Goal: Navigation & Orientation: Go to known website

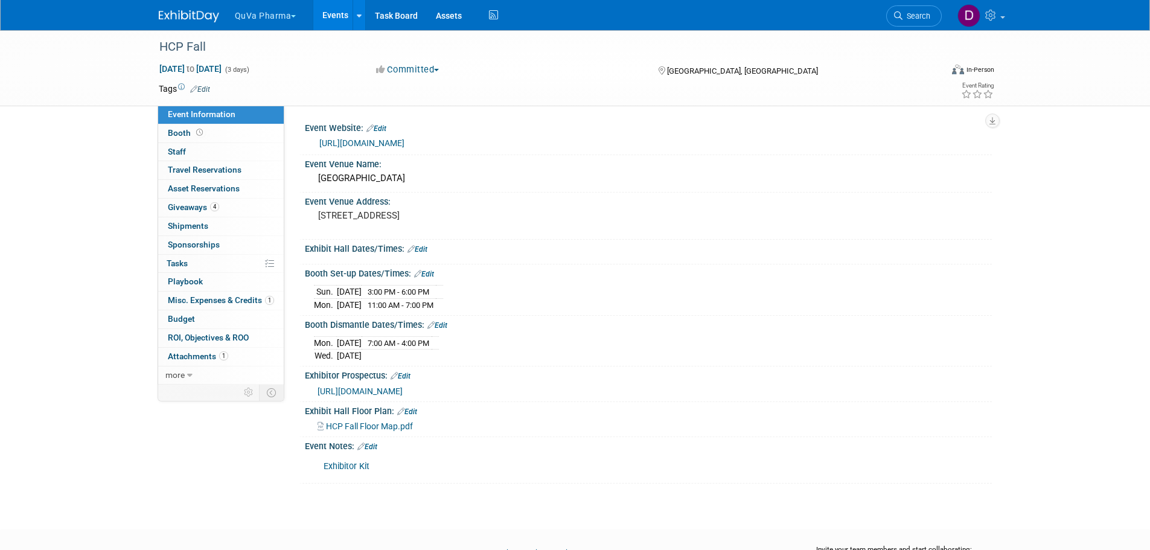
click at [272, 11] on button "QuVa Pharma" at bounding box center [273, 13] width 78 height 27
click at [267, 72] on link "QuVa Pharma" at bounding box center [277, 72] width 86 height 17
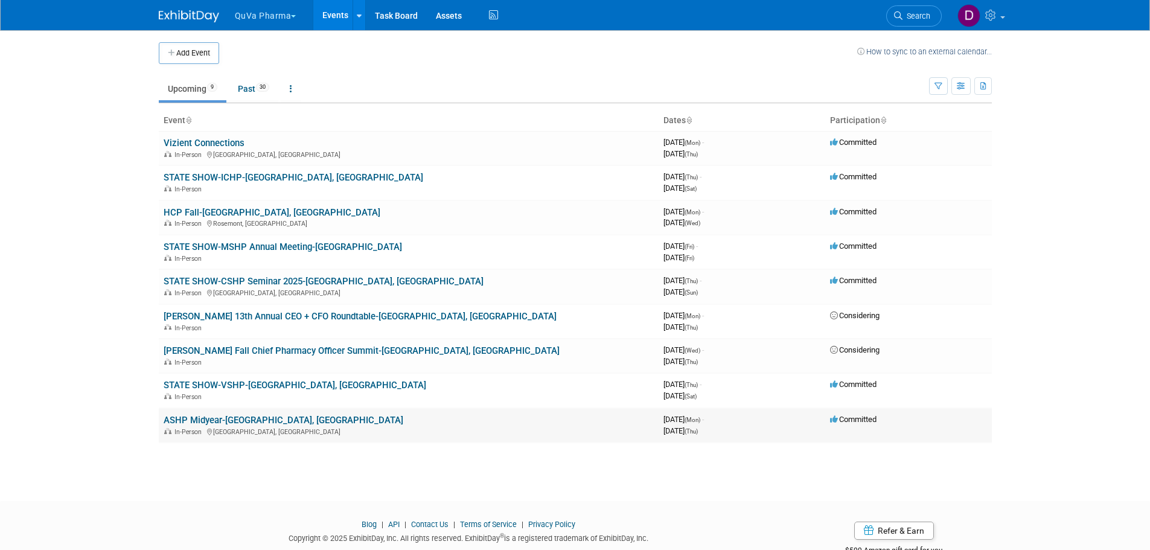
click at [217, 420] on link "ASHP Midyear-[GEOGRAPHIC_DATA], [GEOGRAPHIC_DATA]" at bounding box center [284, 420] width 240 height 11
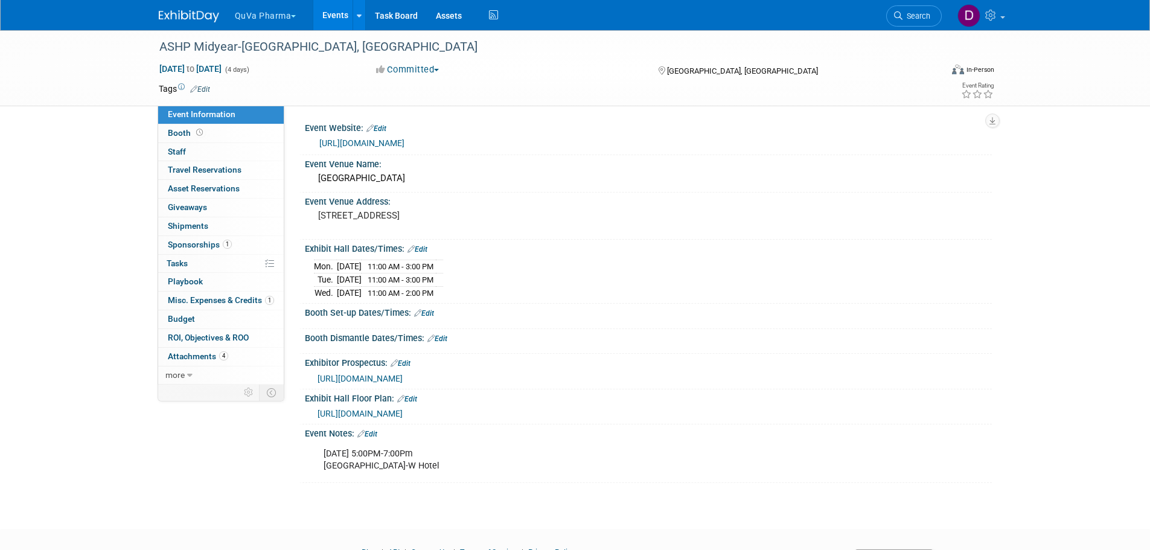
click at [374, 139] on link "https://midyear.ashp.org" at bounding box center [361, 143] width 85 height 10
